Goal: Task Accomplishment & Management: Manage account settings

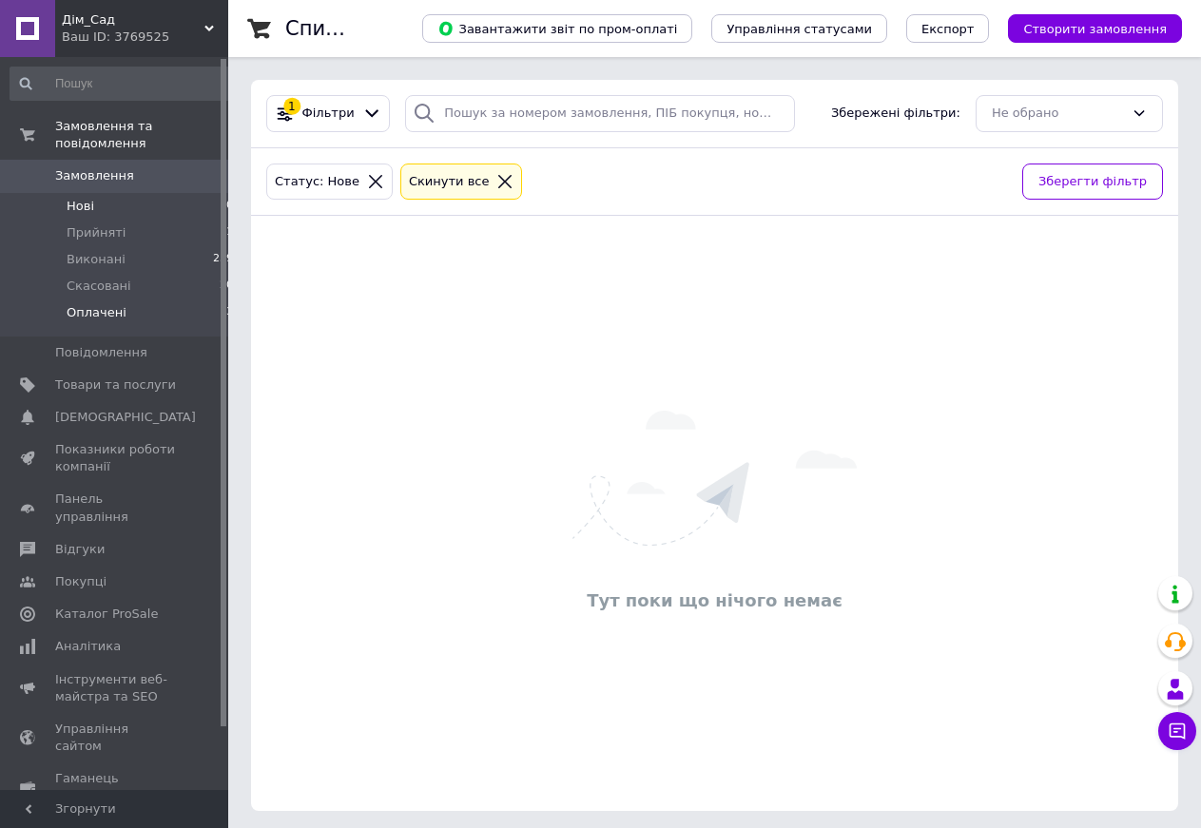
click at [146, 299] on li "Оплачені 3" at bounding box center [122, 317] width 244 height 36
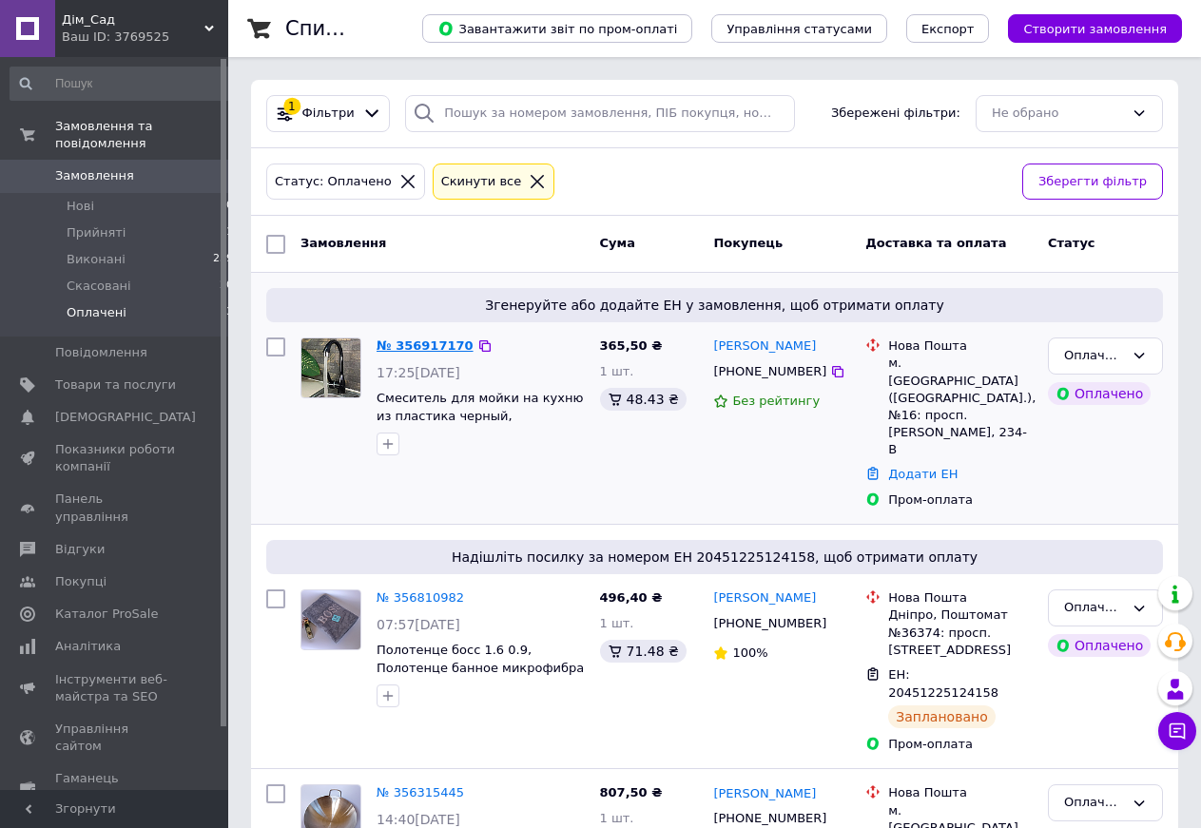
click at [429, 348] on link "№ 356917170" at bounding box center [424, 345] width 97 height 14
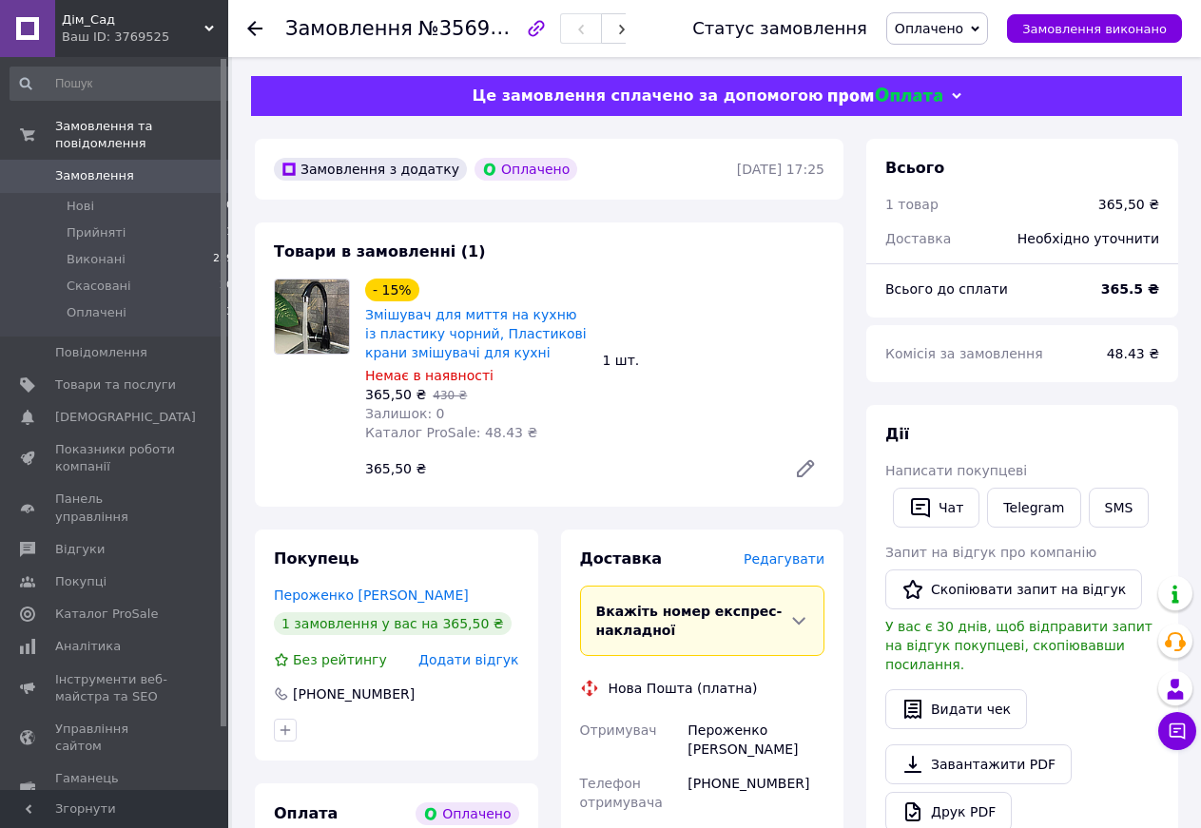
click at [802, 561] on span "Редагувати" at bounding box center [783, 558] width 81 height 15
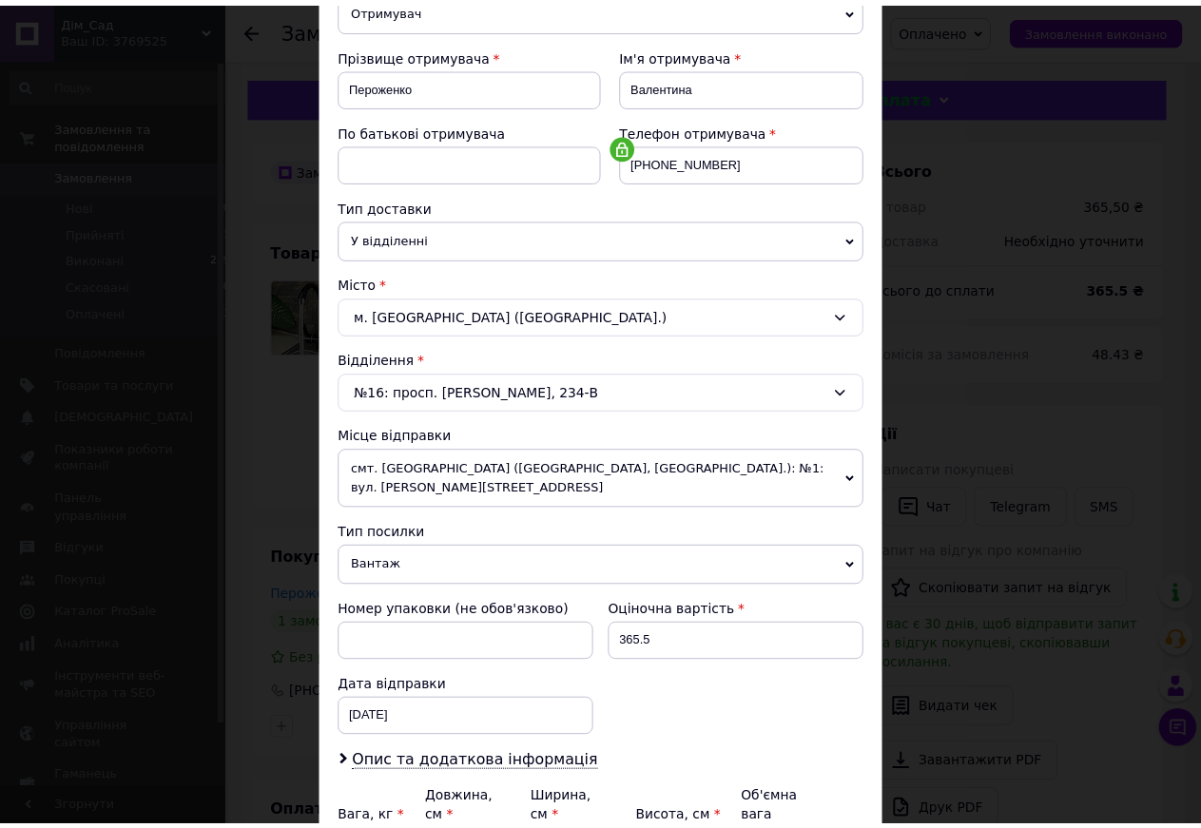
scroll to position [453, 0]
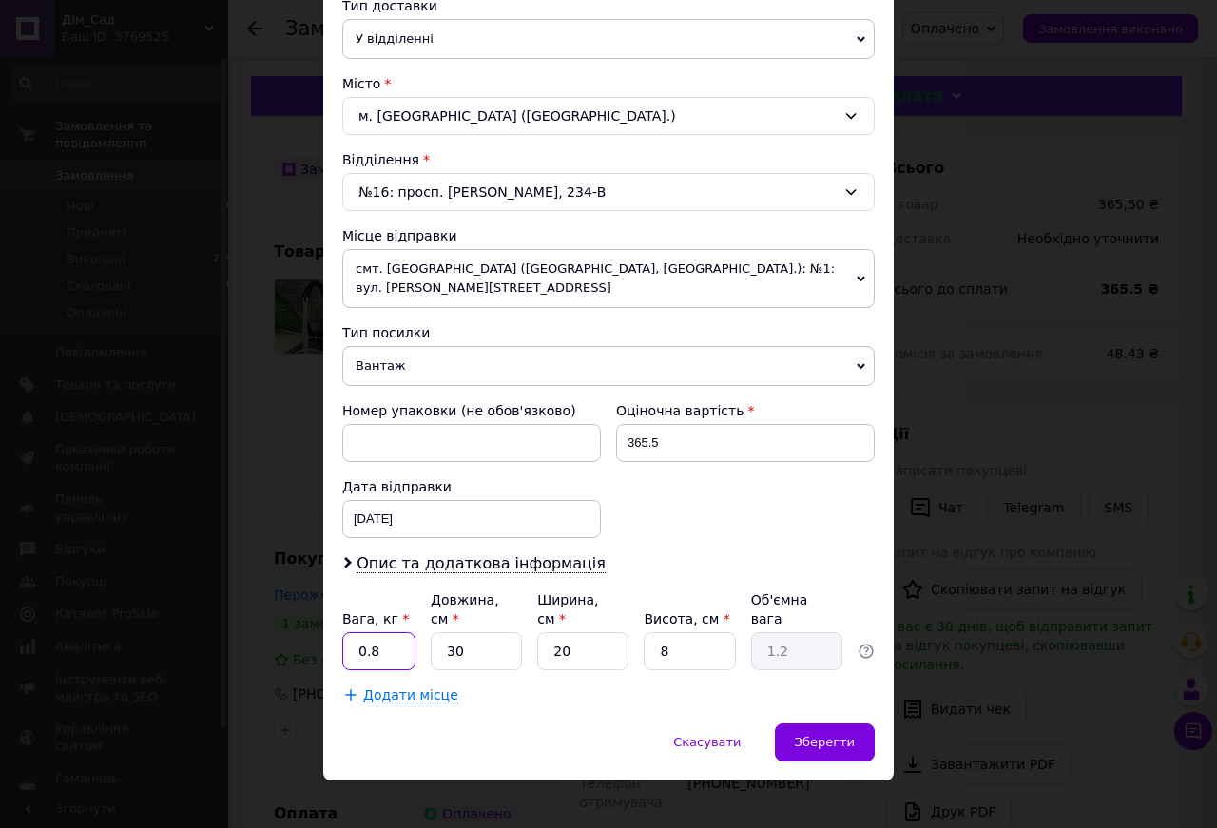
click at [387, 632] on input "0.8" at bounding box center [378, 651] width 73 height 38
type input "0.7"
click at [494, 643] on input "30" at bounding box center [476, 651] width 91 height 38
type input "3"
type input "0.12"
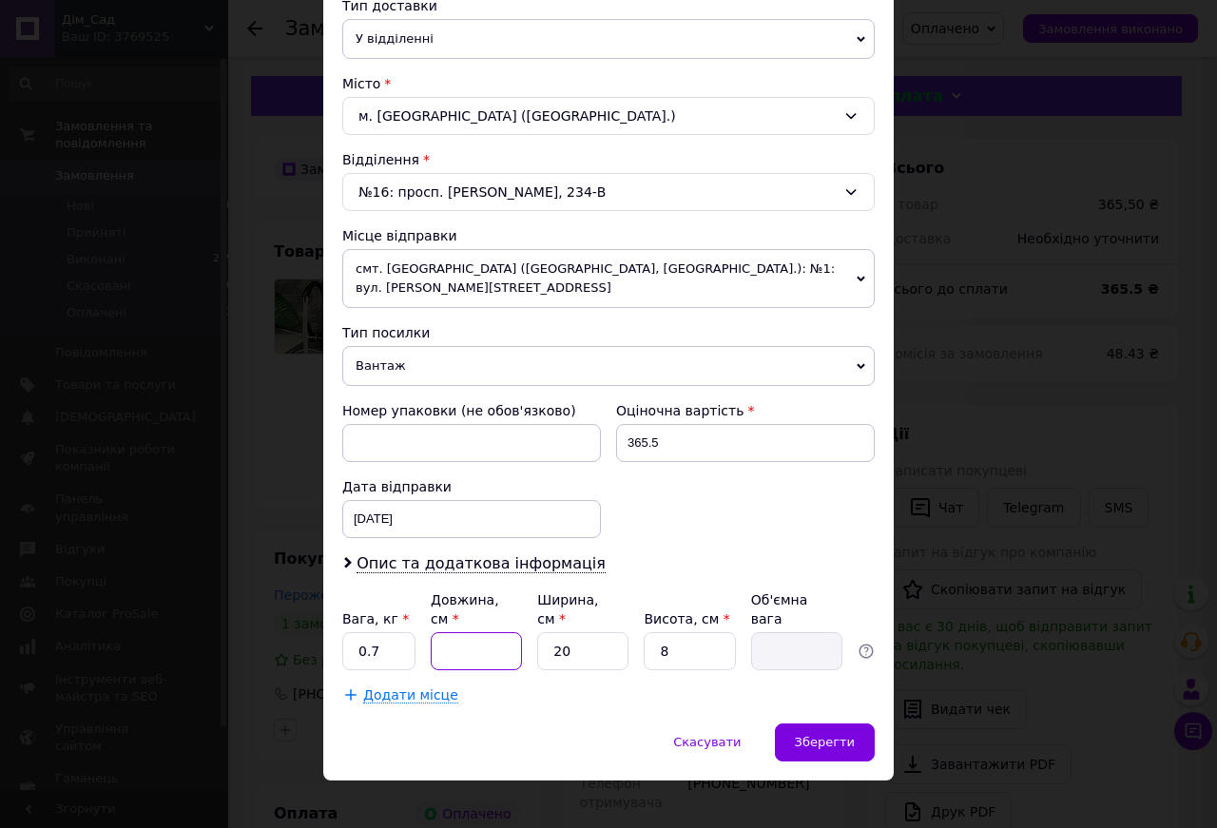
type input "4"
type input "0.16"
type input "42"
type input "1.68"
type input "42"
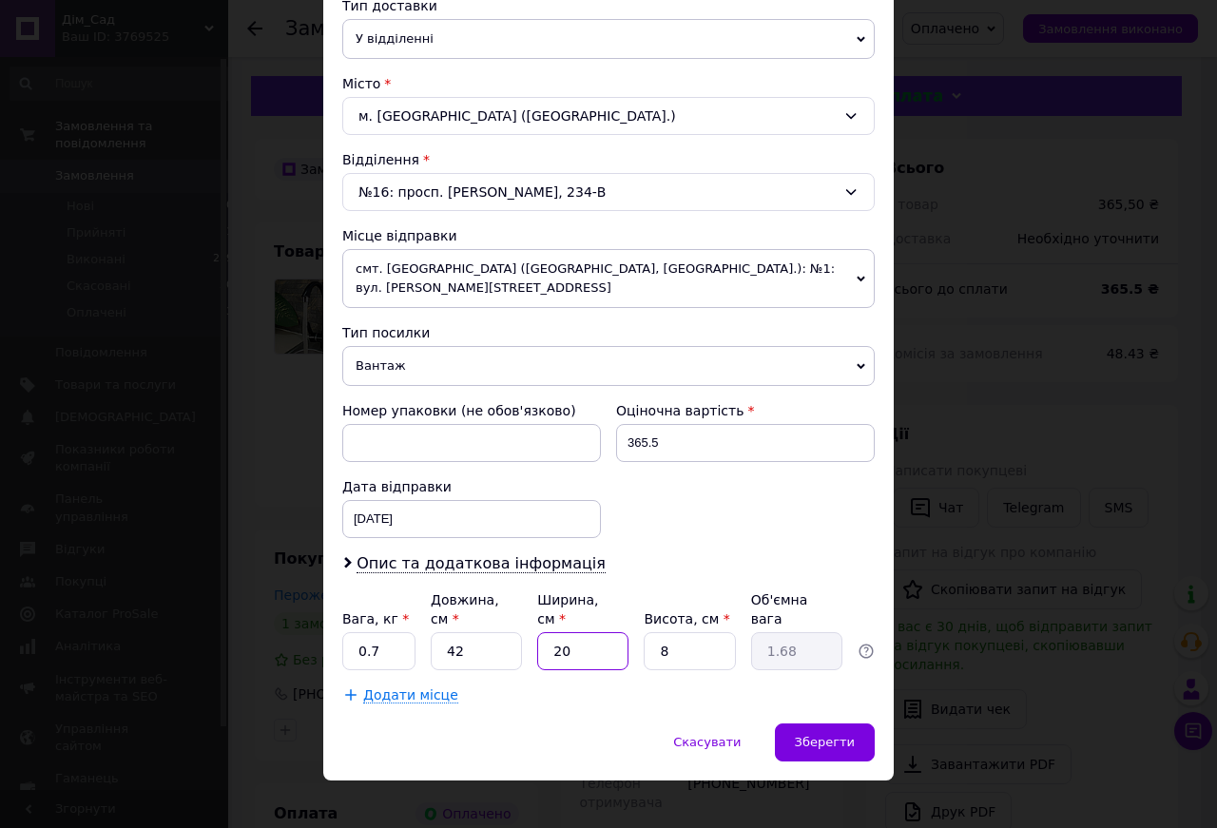
click at [600, 639] on input "20" at bounding box center [582, 651] width 91 height 38
type input "2"
type input "0.17"
type input "21"
type input "1.76"
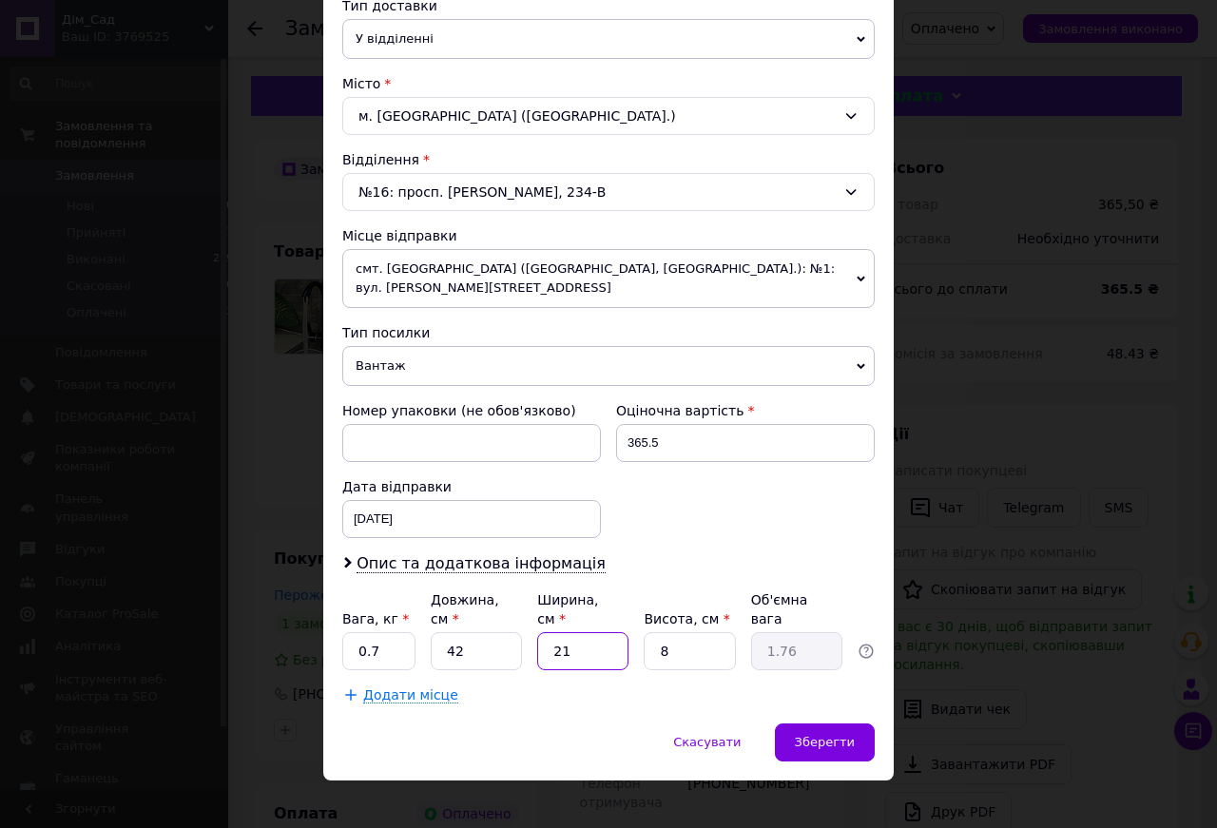
type input "21"
click at [685, 635] on input "8" at bounding box center [689, 651] width 91 height 38
type input "9"
type input "1.98"
type input "9"
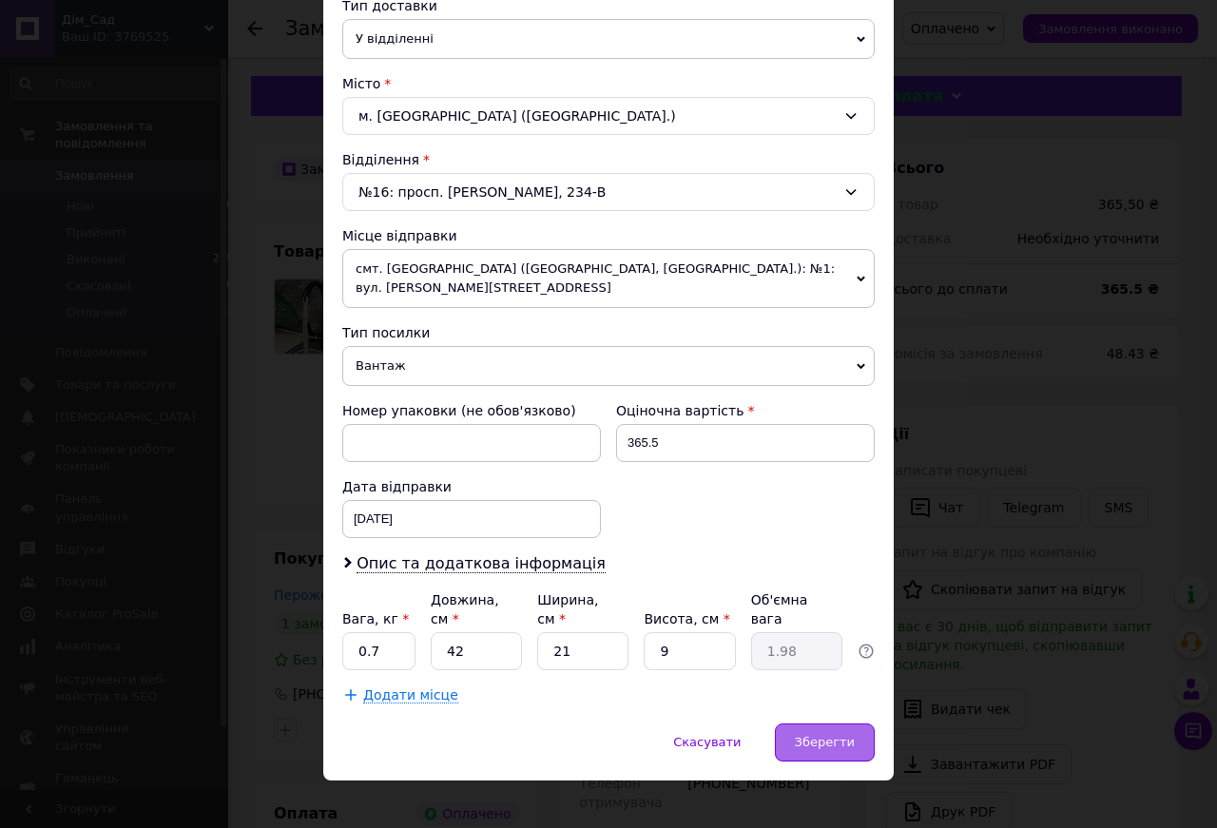
click at [830, 735] on span "Зберегти" at bounding box center [825, 742] width 60 height 14
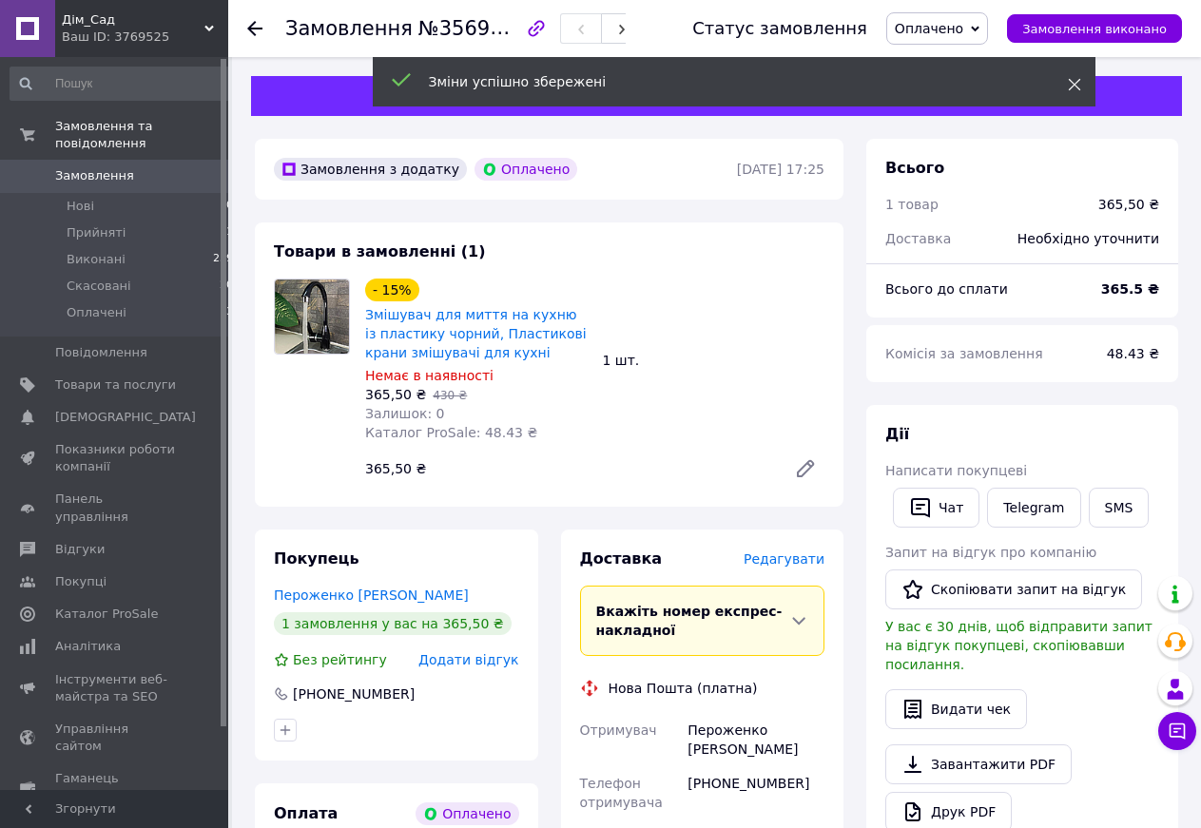
click at [1078, 87] on icon at bounding box center [1074, 84] width 13 height 13
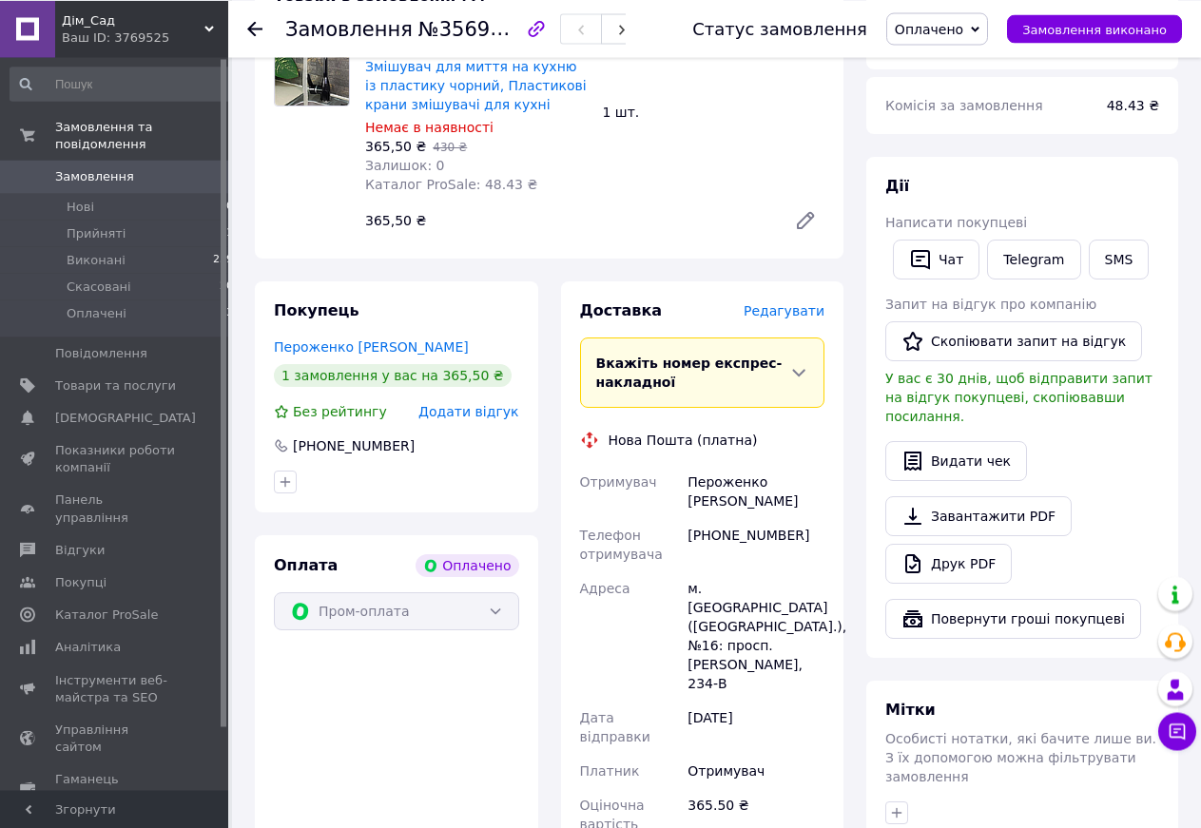
scroll to position [485, 0]
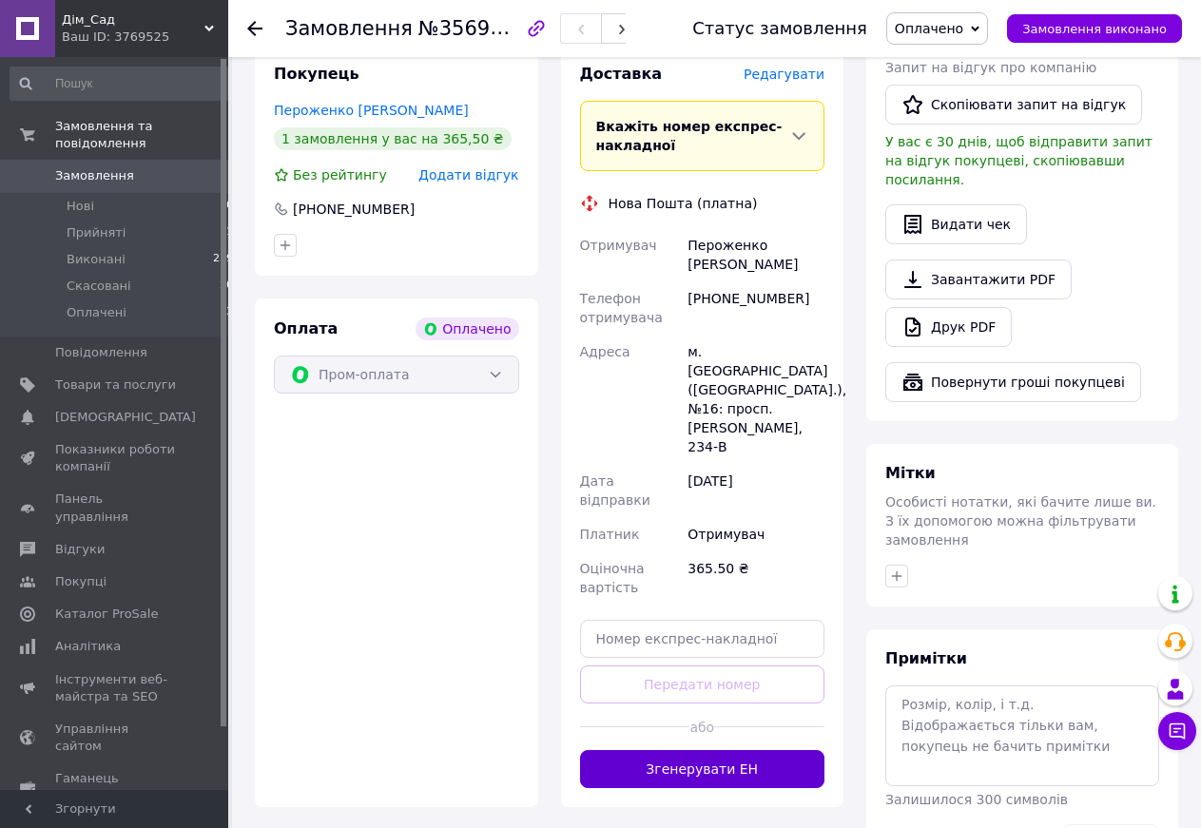
click at [718, 750] on button "Згенерувати ЕН" at bounding box center [702, 769] width 245 height 38
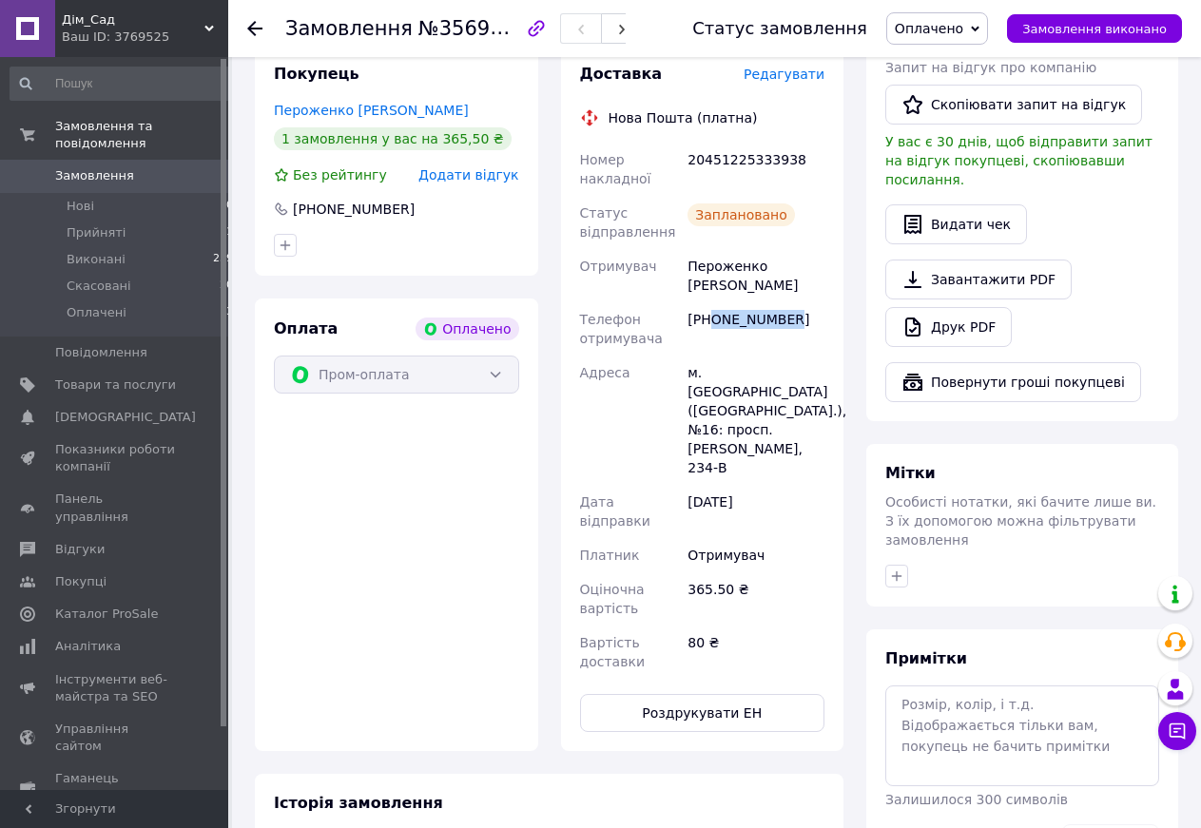
drag, startPoint x: 797, startPoint y: 301, endPoint x: 715, endPoint y: 305, distance: 81.8
click at [715, 305] on div "[PHONE_NUMBER]" at bounding box center [755, 328] width 144 height 53
copy div "0686581847"
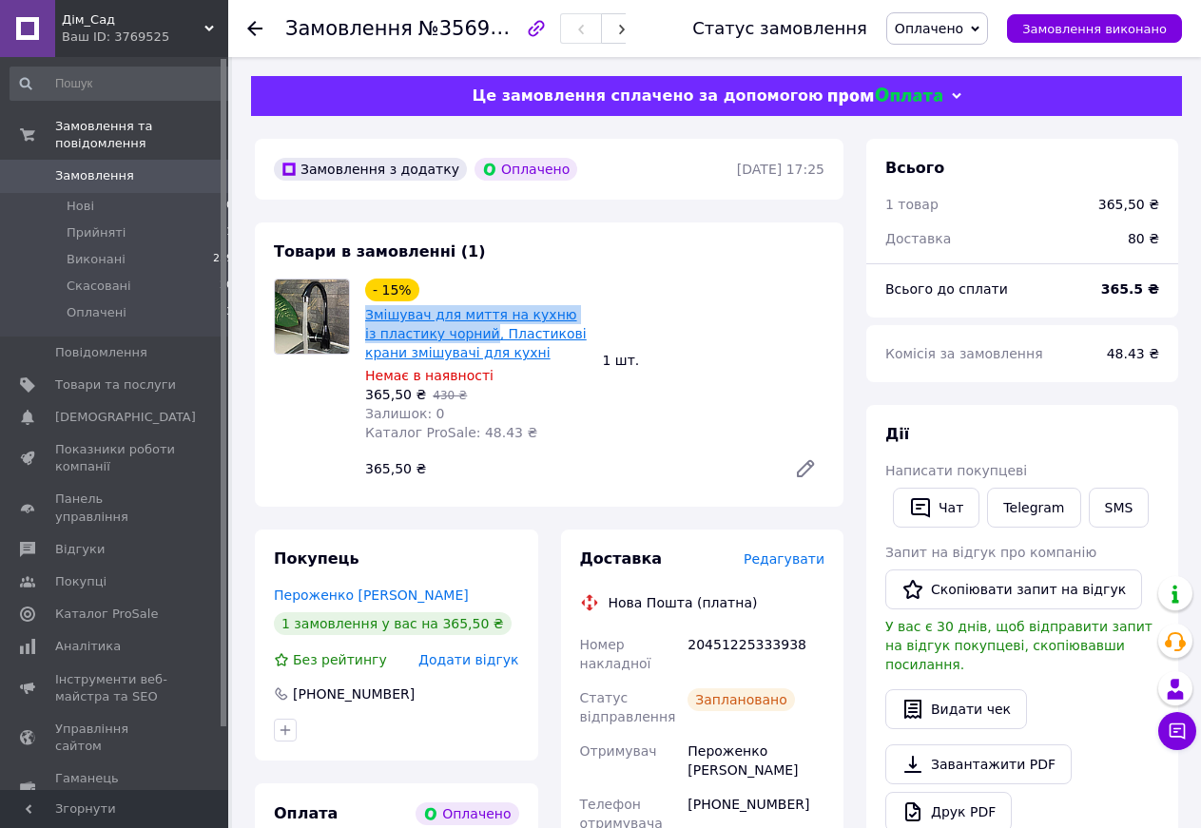
drag, startPoint x: 363, startPoint y: 315, endPoint x: 465, endPoint y: 336, distance: 103.8
click at [465, 336] on div "Змішувач для миття на кухню із пластику чорний, Пластикові крани змішувачі для …" at bounding box center [476, 333] width 226 height 61
copy link "Змішувач для миття на кухню із пластику чорний"
